Goal: Information Seeking & Learning: Compare options

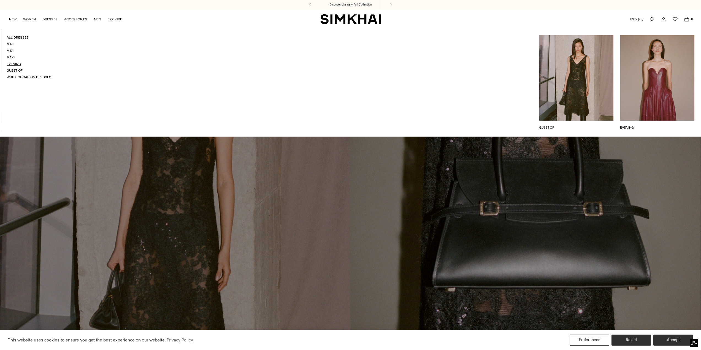
click at [15, 64] on link "Evening" at bounding box center [14, 64] width 14 height 4
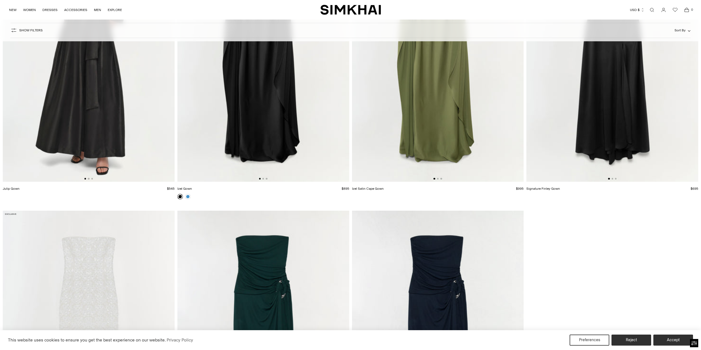
scroll to position [2980, 0]
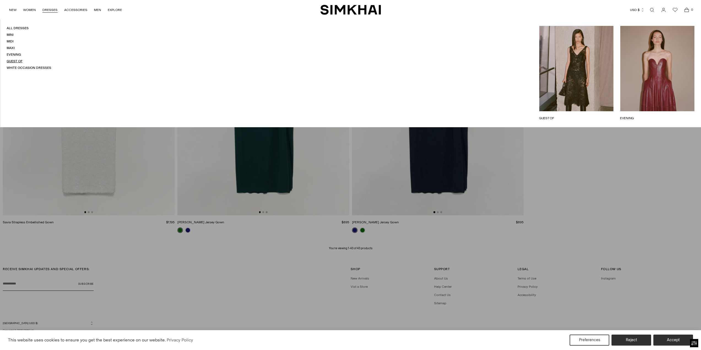
click at [12, 63] on link "Guest Of" at bounding box center [15, 61] width 16 height 4
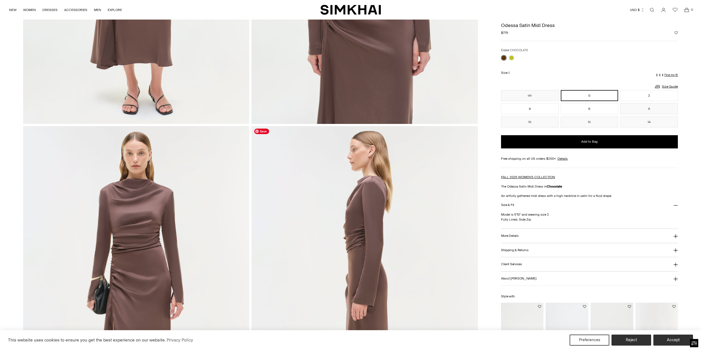
scroll to position [220, 0]
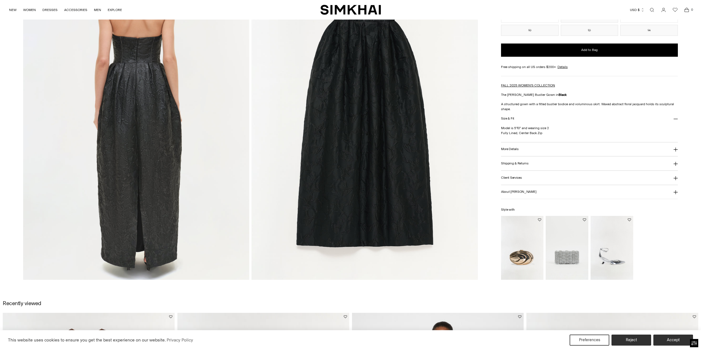
scroll to position [771, 0]
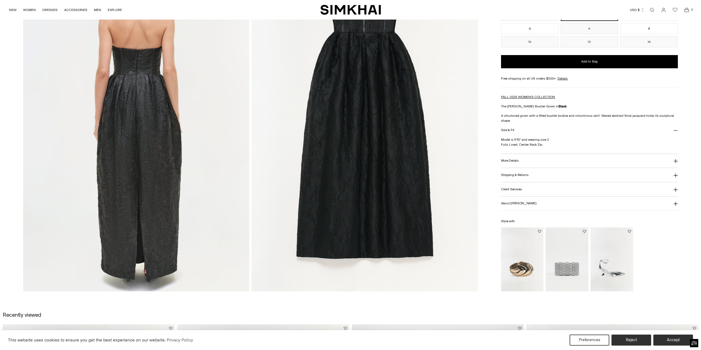
click at [145, 131] on img at bounding box center [136, 121] width 226 height 339
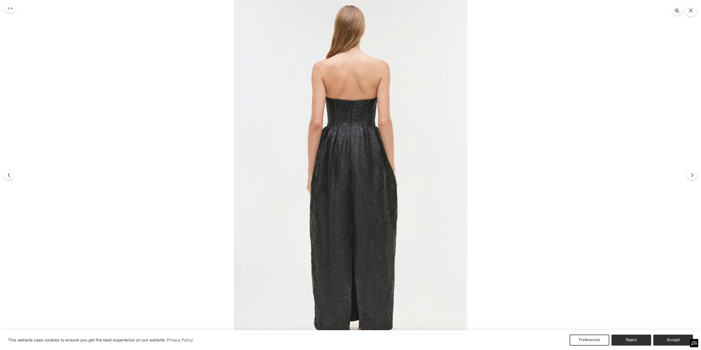
click at [348, 200] on img at bounding box center [350, 175] width 233 height 350
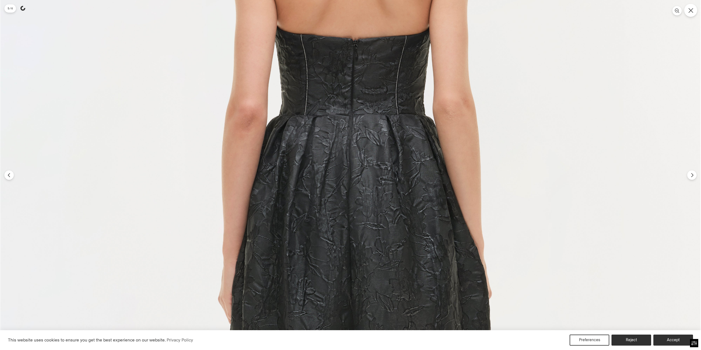
click at [691, 13] on button "Close" at bounding box center [690, 10] width 13 height 13
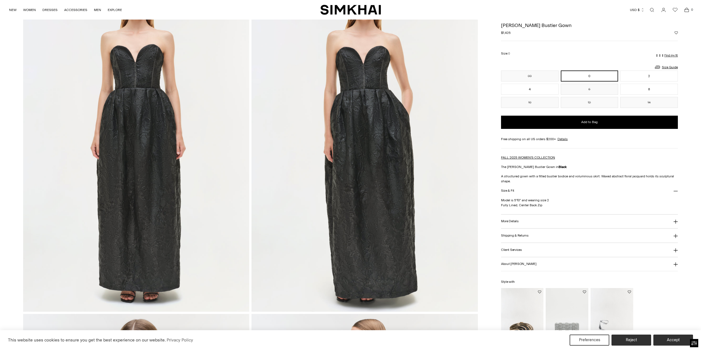
scroll to position [28, 0]
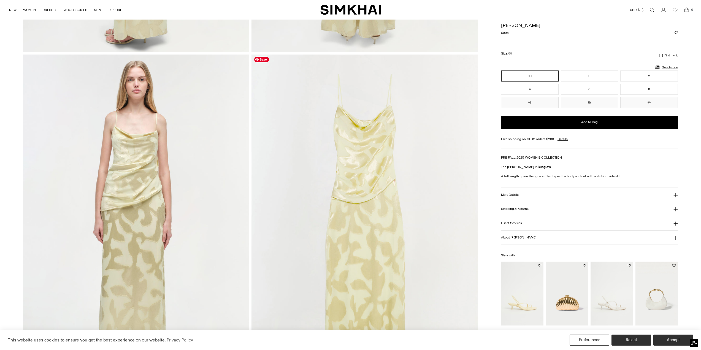
scroll to position [661, 0]
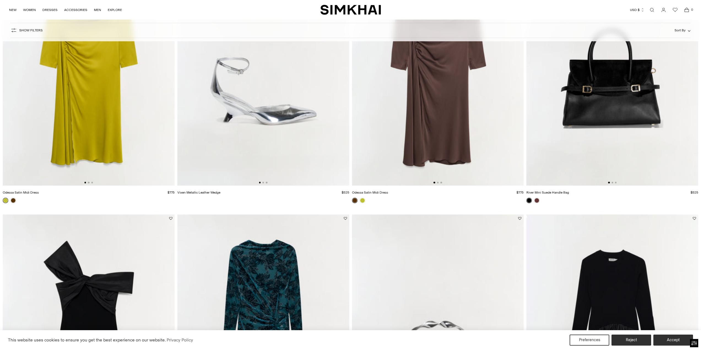
scroll to position [27, 0]
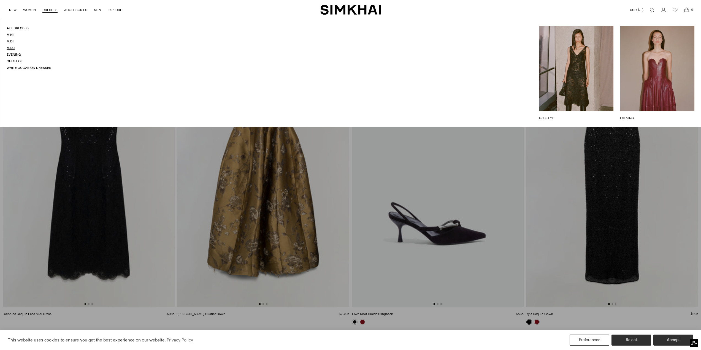
click at [10, 48] on link "Maxi" at bounding box center [11, 48] width 8 height 4
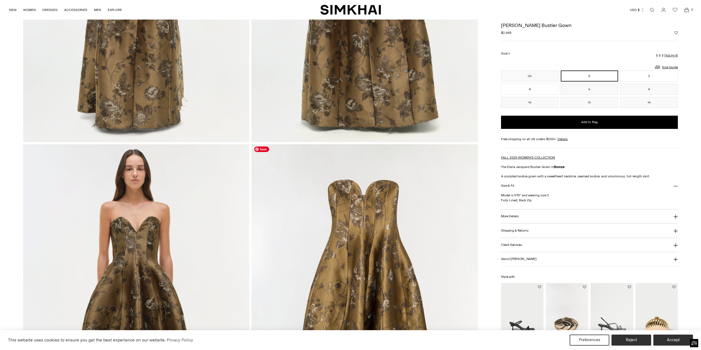
scroll to position [578, 0]
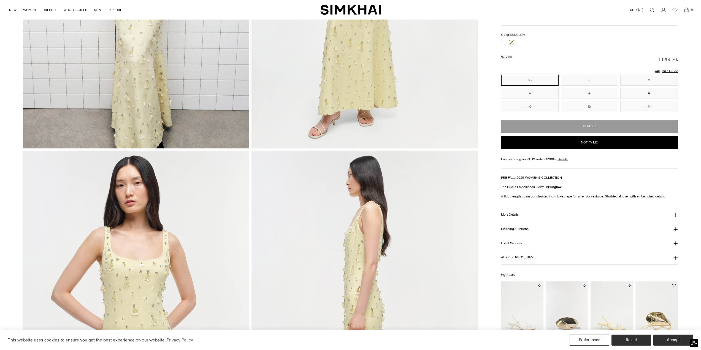
scroll to position [193, 0]
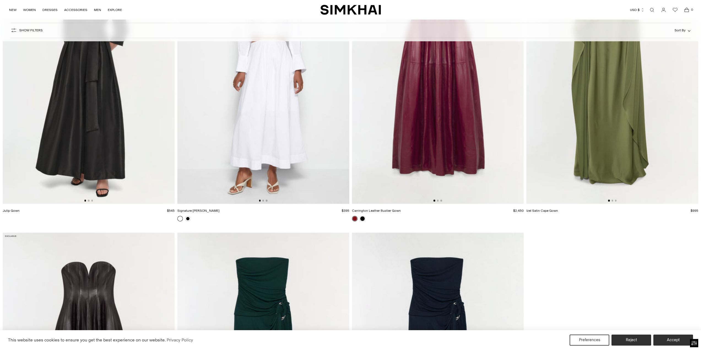
scroll to position [2176, 0]
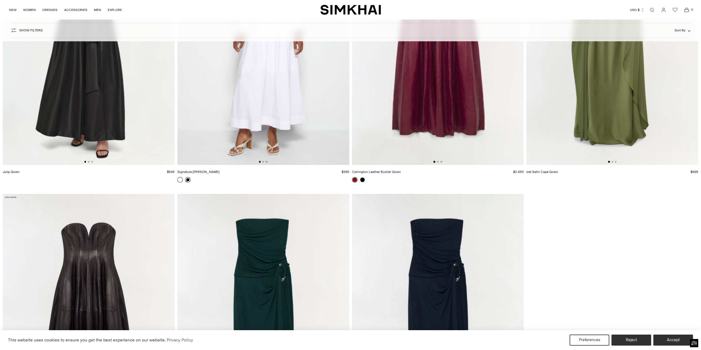
click at [189, 179] on link at bounding box center [188, 180] width 6 height 6
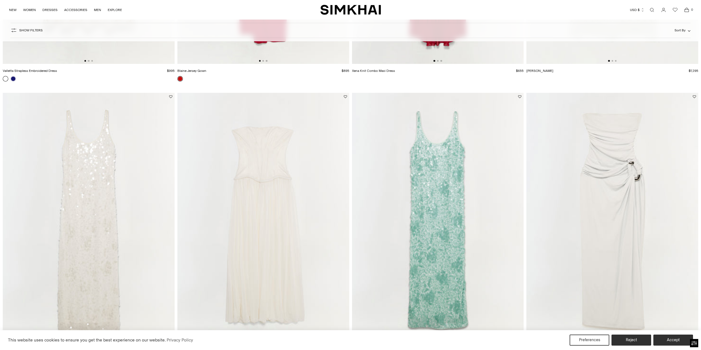
scroll to position [1393, 0]
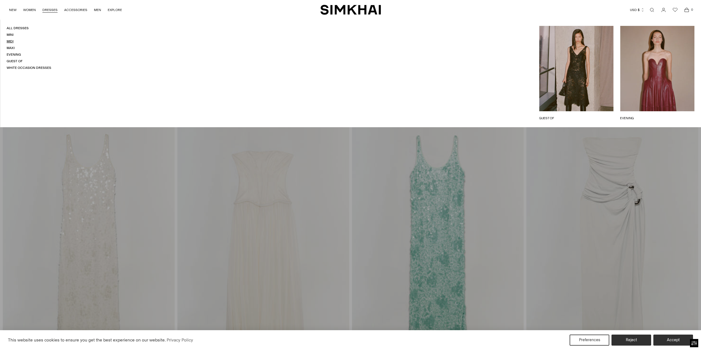
click at [10, 42] on link "Midi" at bounding box center [10, 41] width 7 height 4
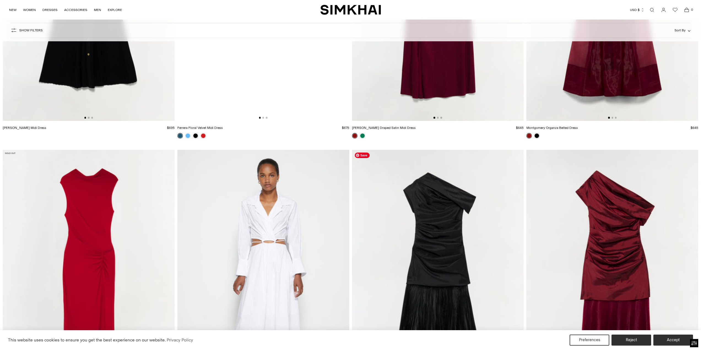
scroll to position [6221, 0]
